Goal: Information Seeking & Learning: Learn about a topic

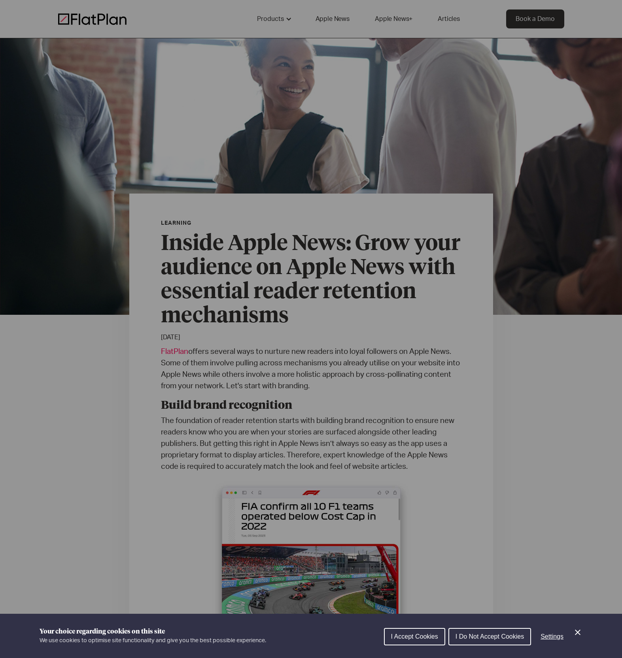
click at [423, 631] on button "I Accept Cookies" at bounding box center [414, 636] width 61 height 17
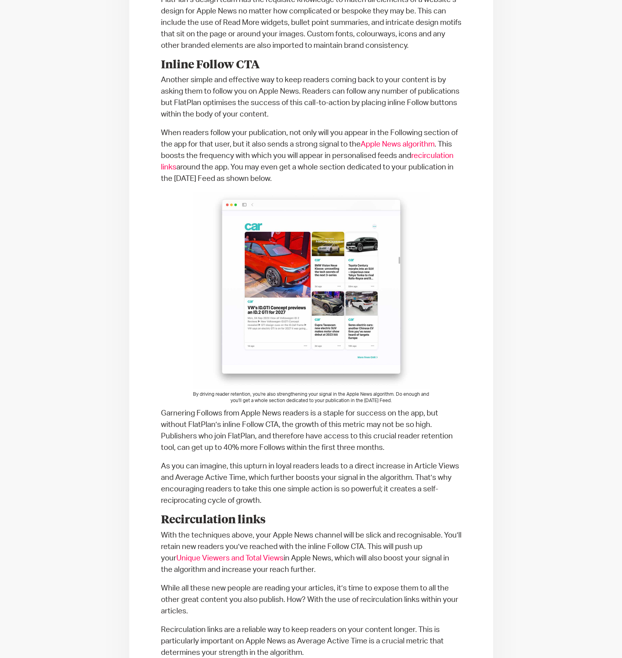
scroll to position [692, 0]
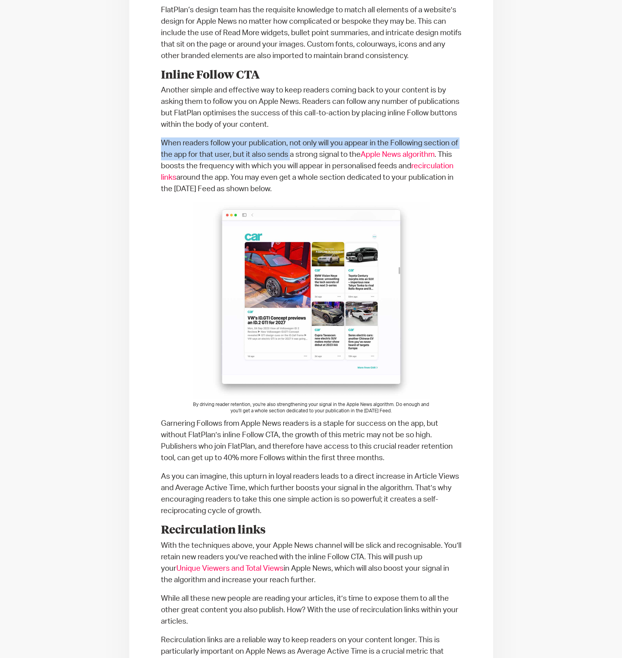
drag, startPoint x: 287, startPoint y: 145, endPoint x: 278, endPoint y: 131, distance: 16.9
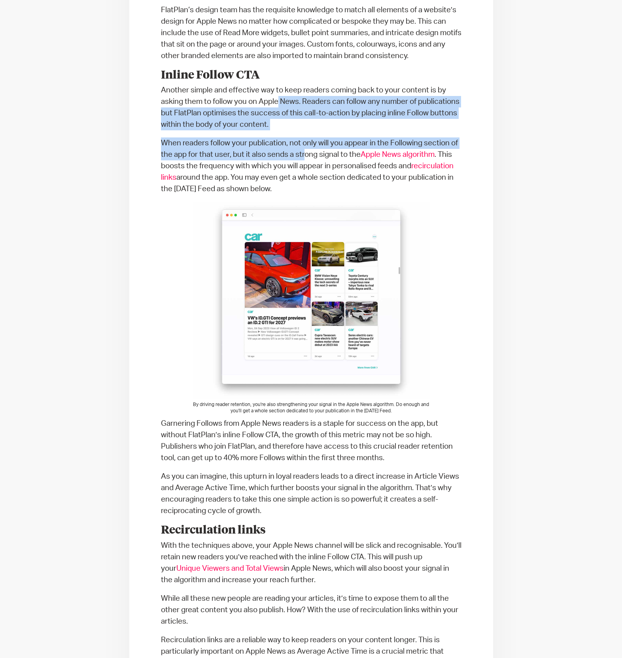
drag, startPoint x: 305, startPoint y: 160, endPoint x: 277, endPoint y: 96, distance: 70.3
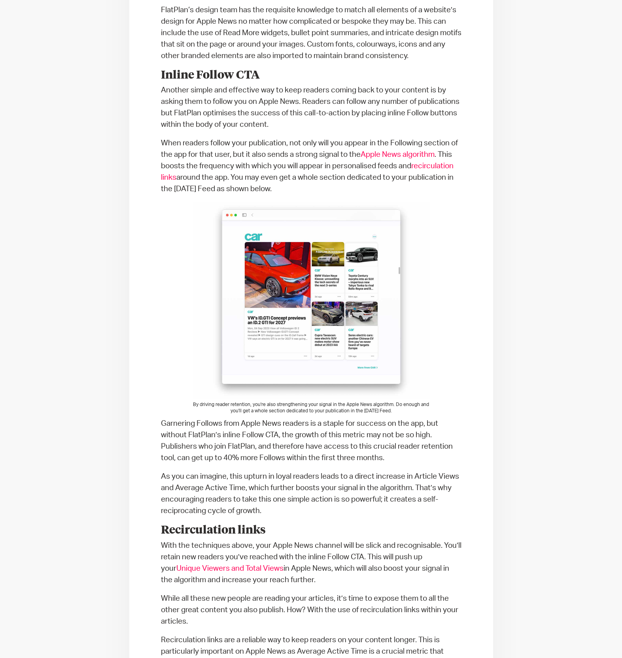
click at [277, 95] on p "Another simple and effective way to keep readers coming back to your content is…" at bounding box center [311, 108] width 300 height 46
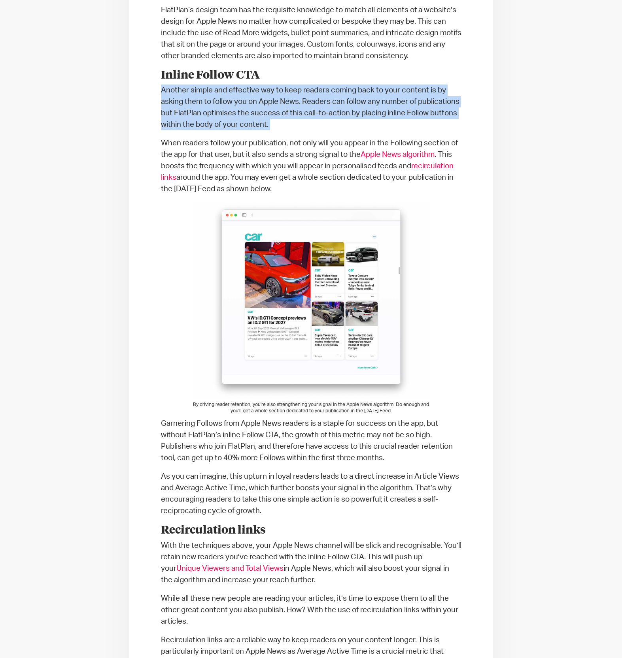
drag, startPoint x: 277, startPoint y: 95, endPoint x: 277, endPoint y: 118, distance: 22.9
click at [277, 118] on p "Another simple and effective way to keep readers coming back to your content is…" at bounding box center [311, 108] width 300 height 46
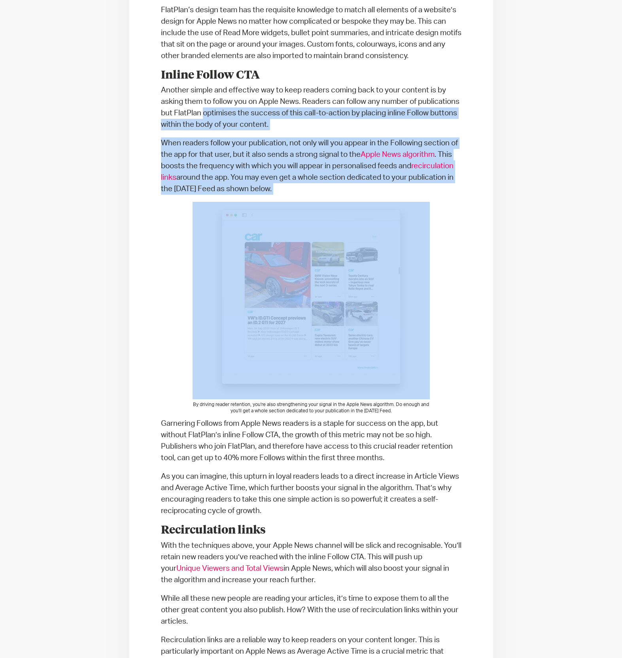
drag, startPoint x: 277, startPoint y: 118, endPoint x: 296, endPoint y: 206, distance: 89.9
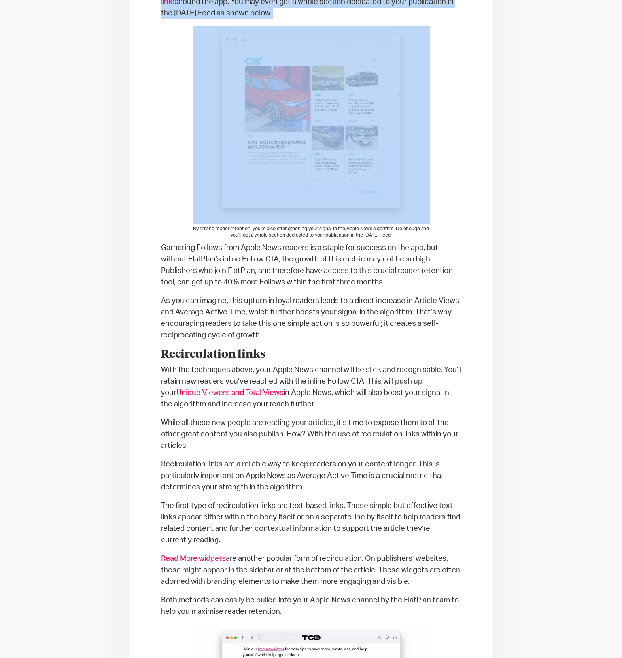
scroll to position [1085, 0]
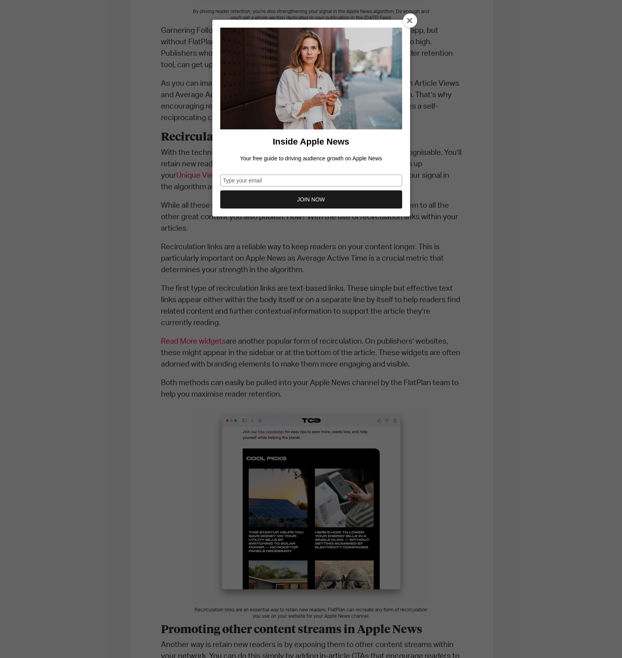
click at [402, 341] on div "Inside Apple News Your free guide to driving audience growth on Apple News Type…" at bounding box center [311, 329] width 622 height 658
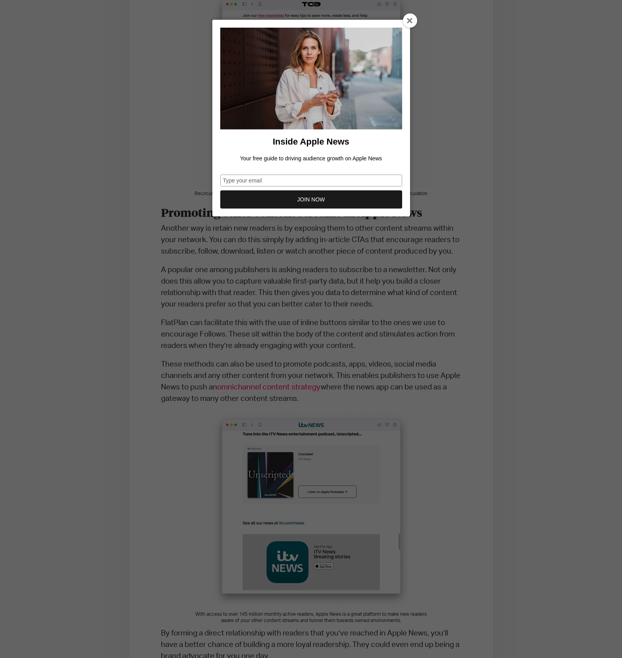
scroll to position [1664, 0]
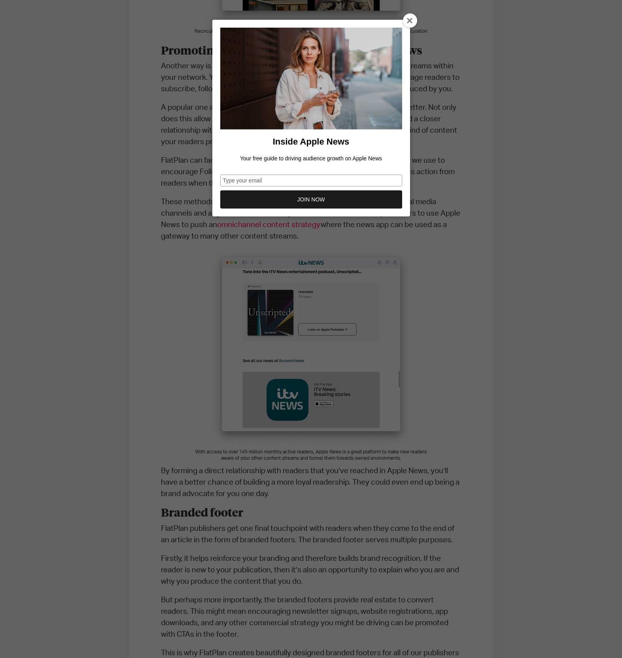
click at [421, 278] on div "Inside Apple News Your free guide to driving audience growth on Apple News Type…" at bounding box center [311, 329] width 622 height 658
click at [410, 22] on div at bounding box center [410, 20] width 14 height 14
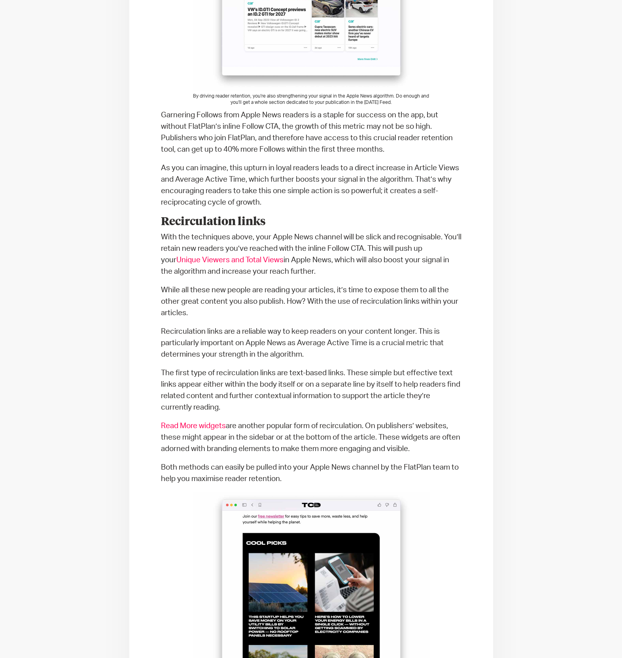
scroll to position [0, 0]
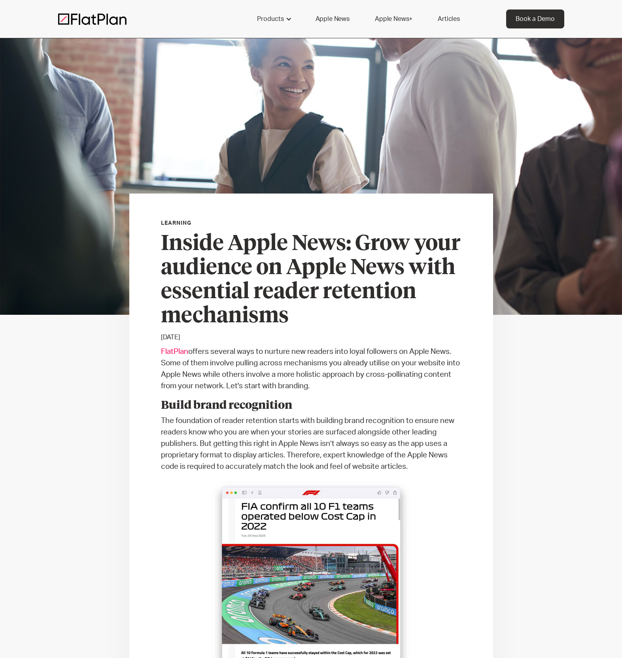
click at [387, 18] on link "Apple News+" at bounding box center [393, 18] width 57 height 19
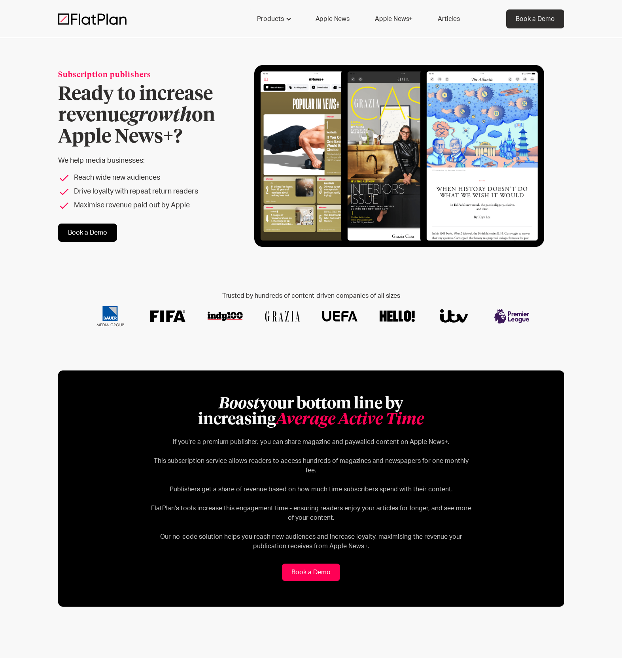
click at [443, 19] on link "Articles" at bounding box center [448, 18] width 41 height 19
